Goal: Find specific page/section: Find specific page/section

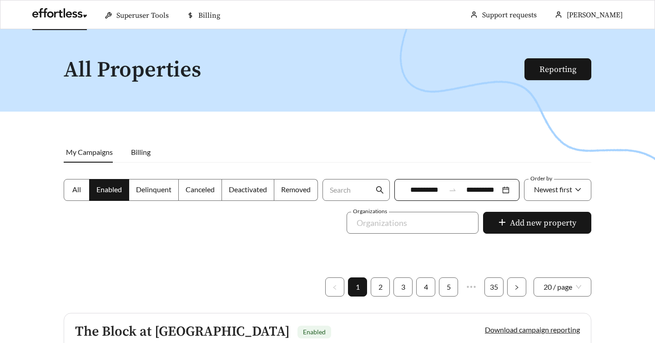
click at [73, 11] on link at bounding box center [59, 15] width 55 height 9
